Goal: Task Accomplishment & Management: Complete application form

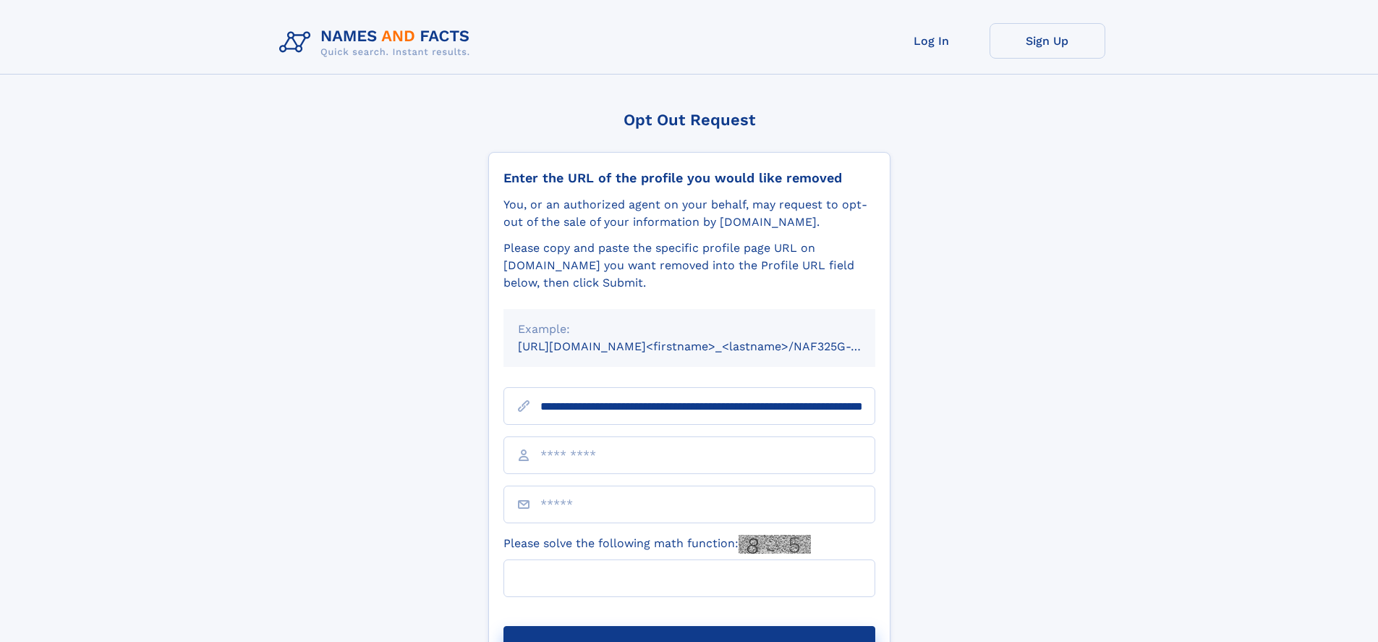
scroll to position [0, 144]
type input "**********"
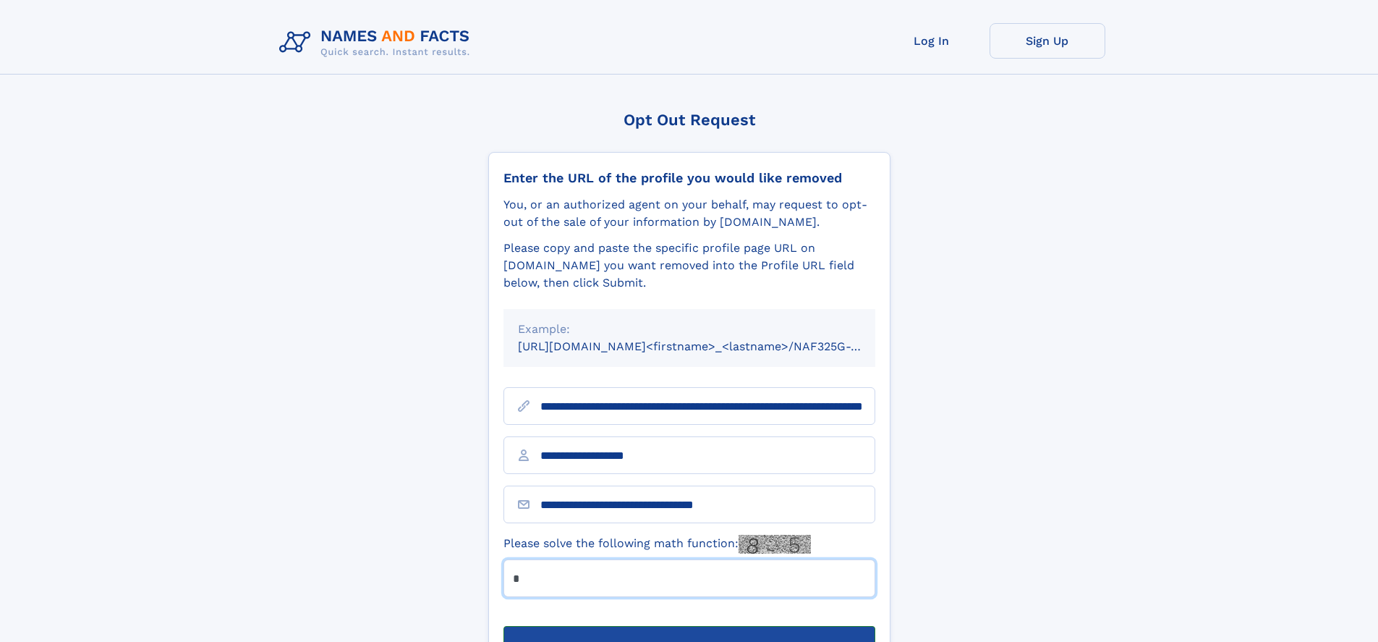
type input "*"
click at [689, 626] on button "Submit Opt Out Request" at bounding box center [689, 649] width 372 height 46
